Goal: Task Accomplishment & Management: Manage account settings

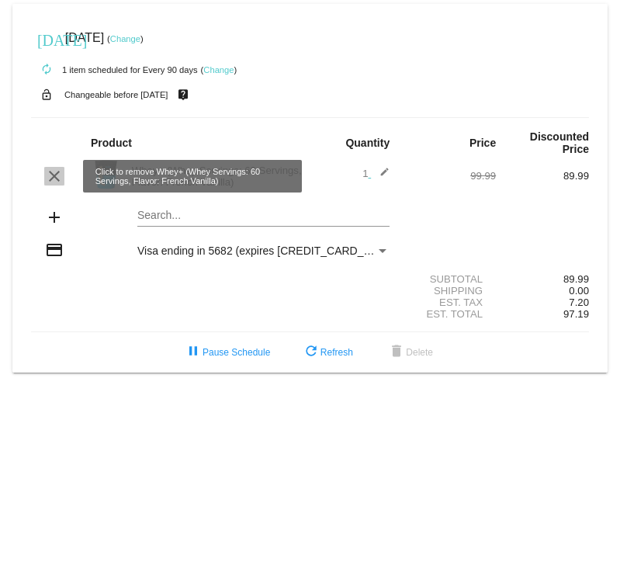
click at [52, 178] on mat-icon "clear" at bounding box center [54, 176] width 19 height 19
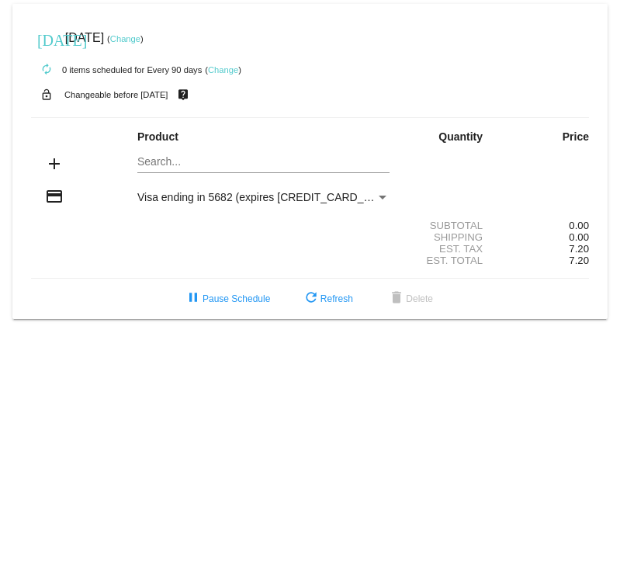
click at [224, 68] on link "Change" at bounding box center [223, 69] width 30 height 9
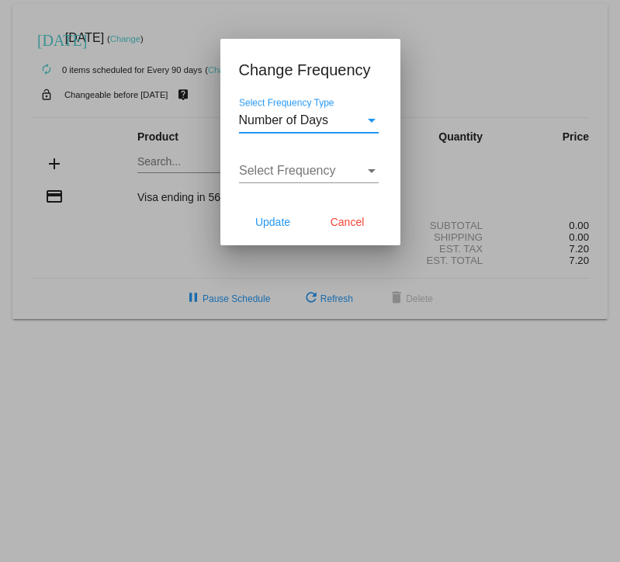
click at [369, 168] on div "Select Frequency" at bounding box center [372, 171] width 14 height 14
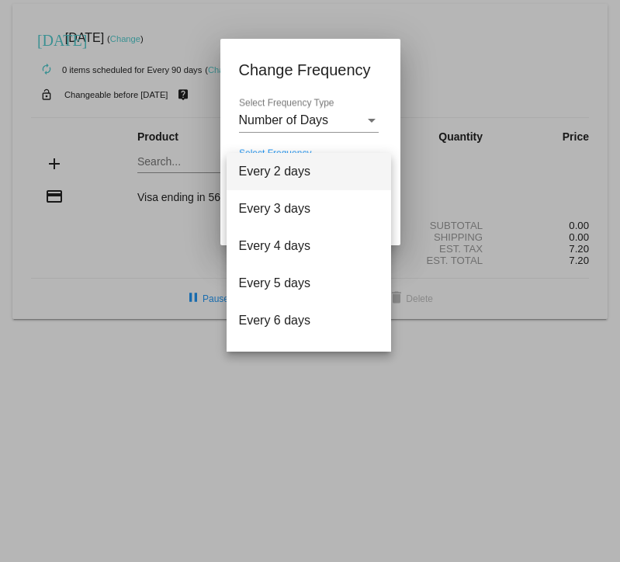
click at [372, 119] on div at bounding box center [310, 281] width 620 height 562
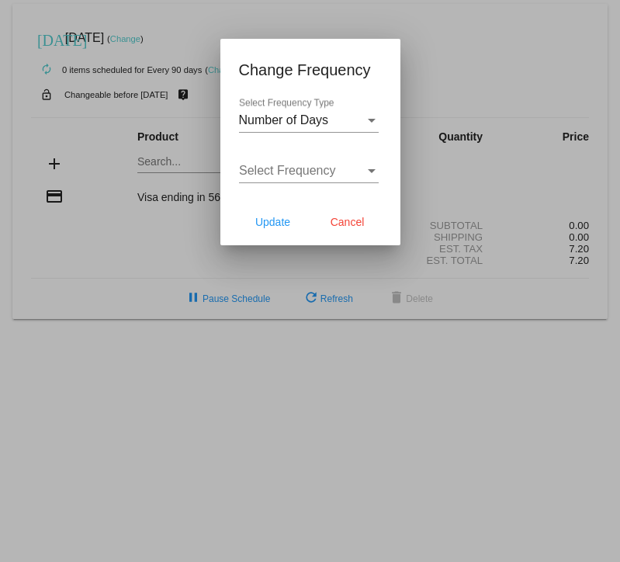
click at [372, 119] on div "Select Frequency Type" at bounding box center [372, 121] width 8 height 4
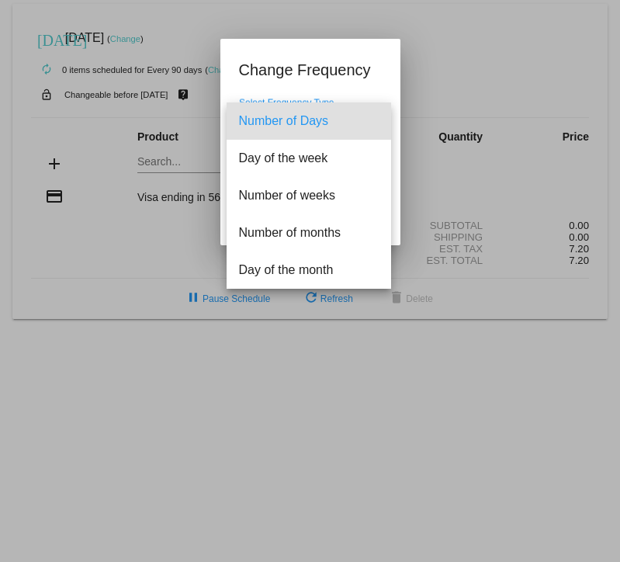
click at [369, 85] on div at bounding box center [310, 281] width 620 height 562
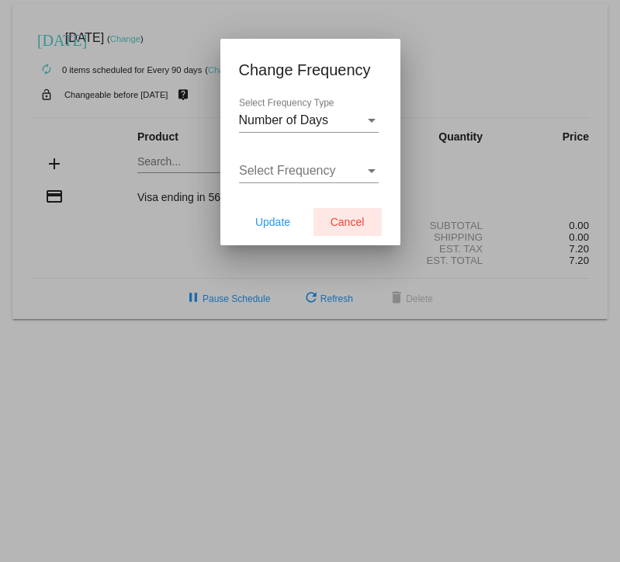
click at [343, 229] on button "Cancel" at bounding box center [347, 222] width 68 height 28
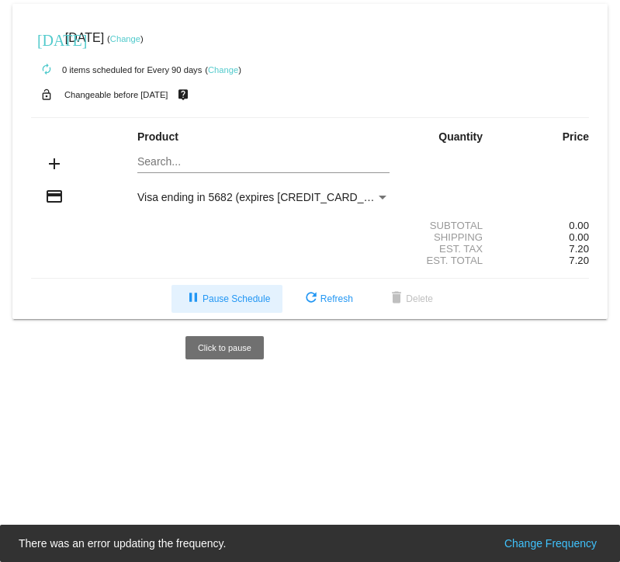
click at [233, 301] on span "pause Pause Schedule" at bounding box center [227, 298] width 86 height 11
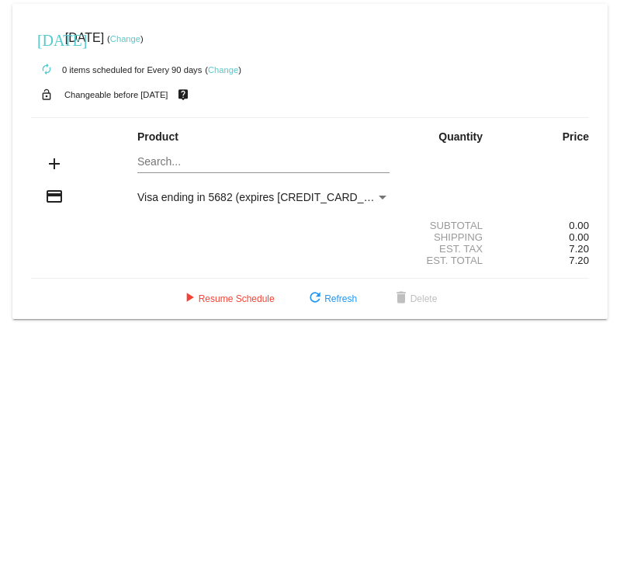
click at [140, 36] on link "Change" at bounding box center [125, 38] width 30 height 9
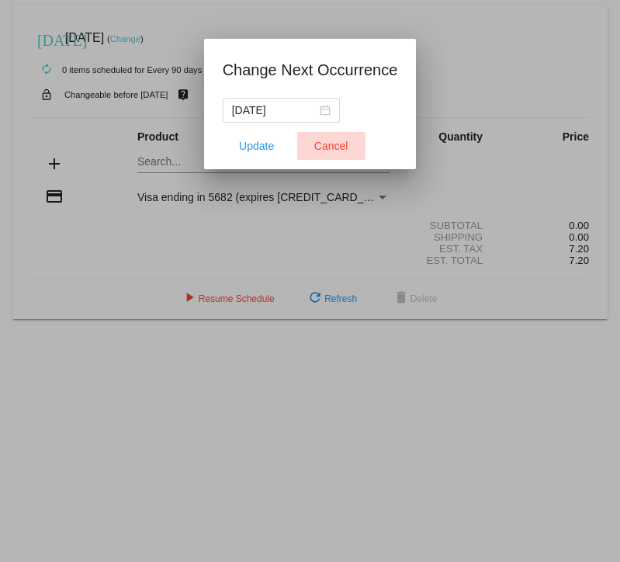
click at [318, 140] on span "Cancel" at bounding box center [331, 146] width 34 height 12
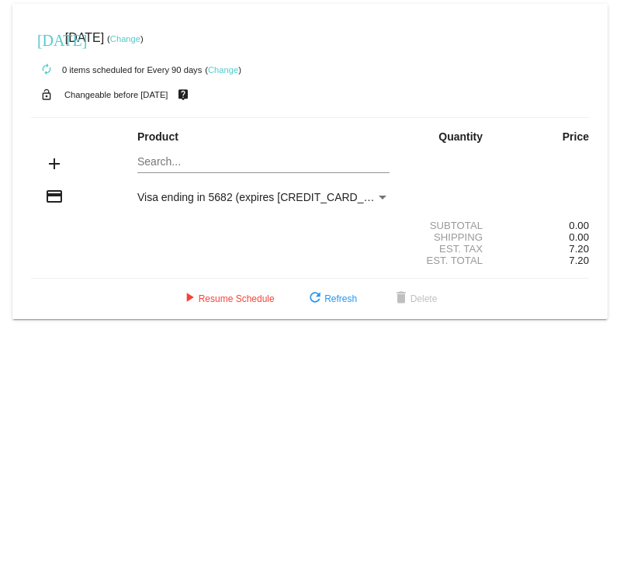
click at [386, 199] on div "Payment Method" at bounding box center [382, 197] width 14 height 12
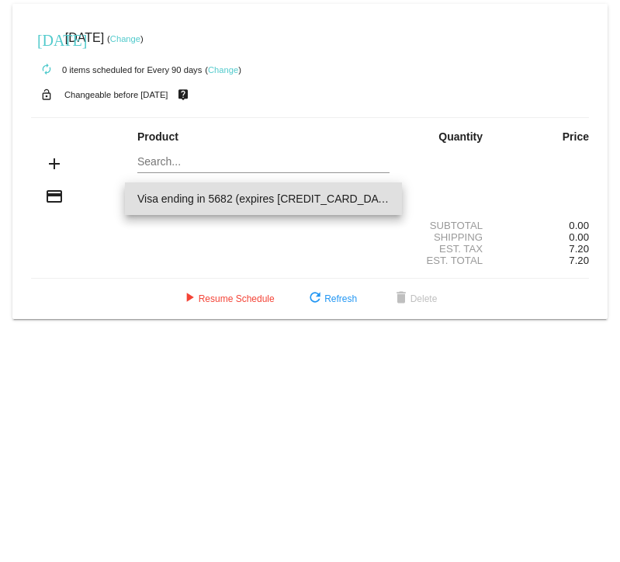
click at [222, 324] on div at bounding box center [310, 281] width 620 height 562
